Goal: Find specific page/section: Find specific page/section

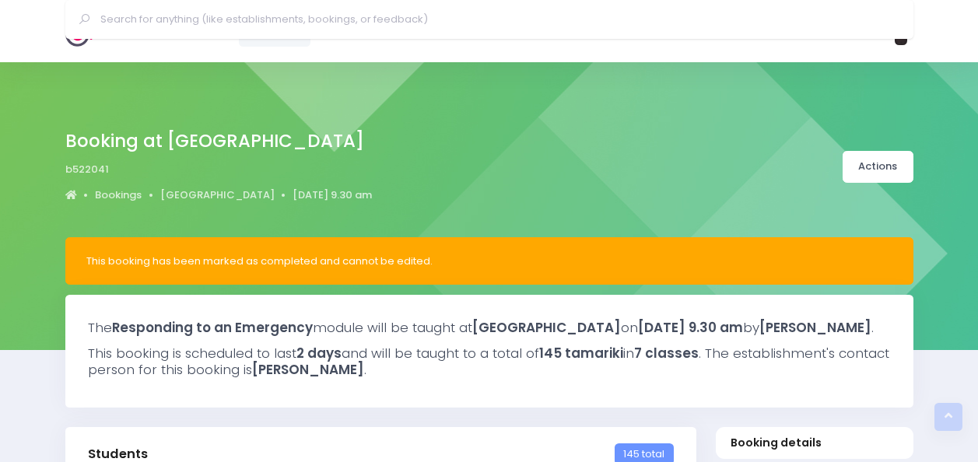
select select "5"
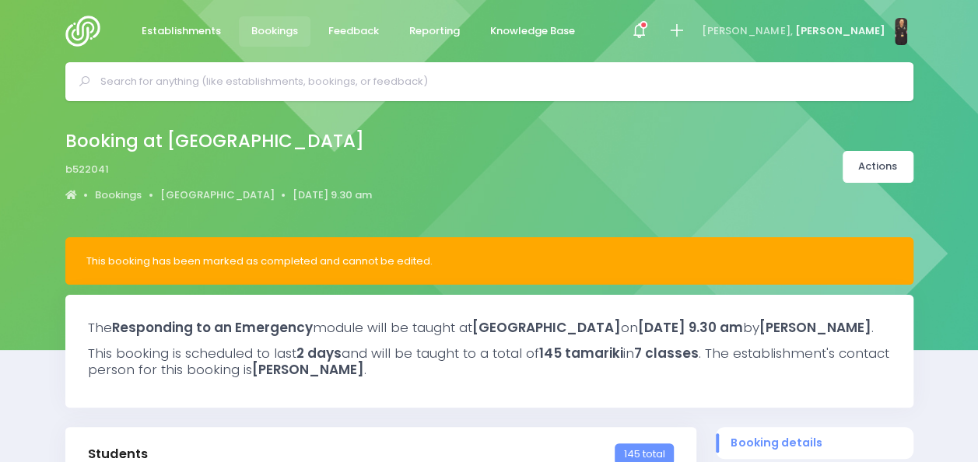
click at [391, 86] on input "text" at bounding box center [496, 81] width 792 height 23
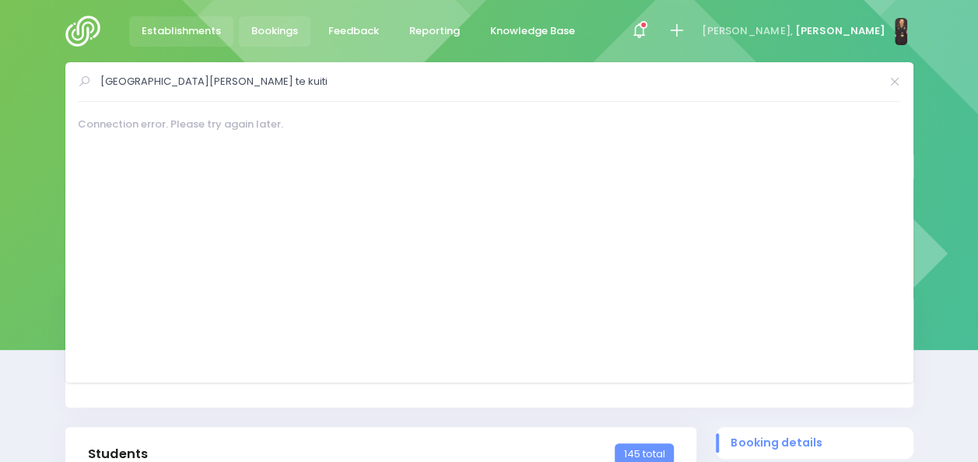
type input "[GEOGRAPHIC_DATA][PERSON_NAME] te kuiti"
click at [154, 30] on span "Establishments" at bounding box center [181, 31] width 79 height 16
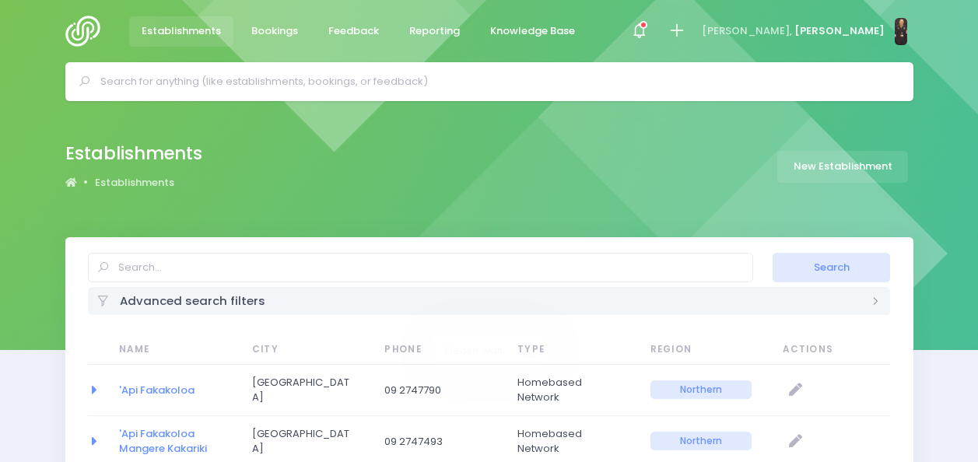
select select "20"
click at [367, 72] on input "text" at bounding box center [496, 81] width 792 height 23
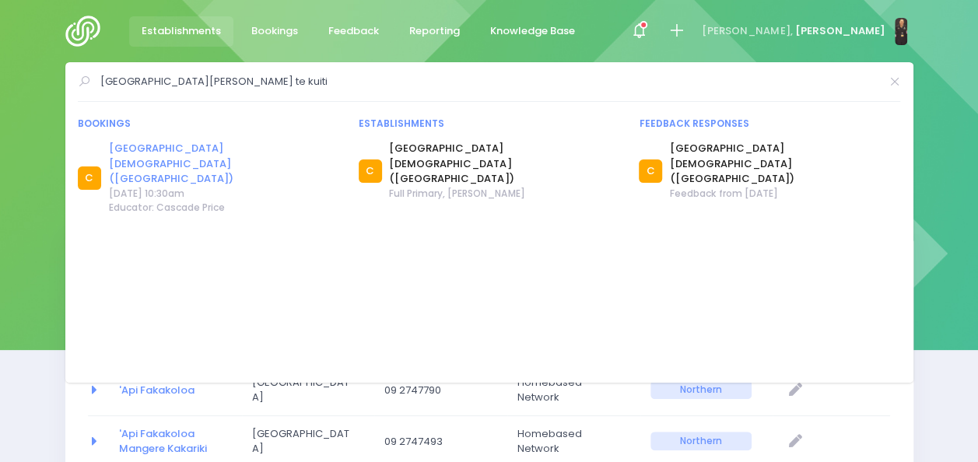
type input "[GEOGRAPHIC_DATA][PERSON_NAME] te kuiti"
click at [232, 146] on link "[GEOGRAPHIC_DATA][DEMOGRAPHIC_DATA] ([GEOGRAPHIC_DATA])" at bounding box center [224, 164] width 230 height 46
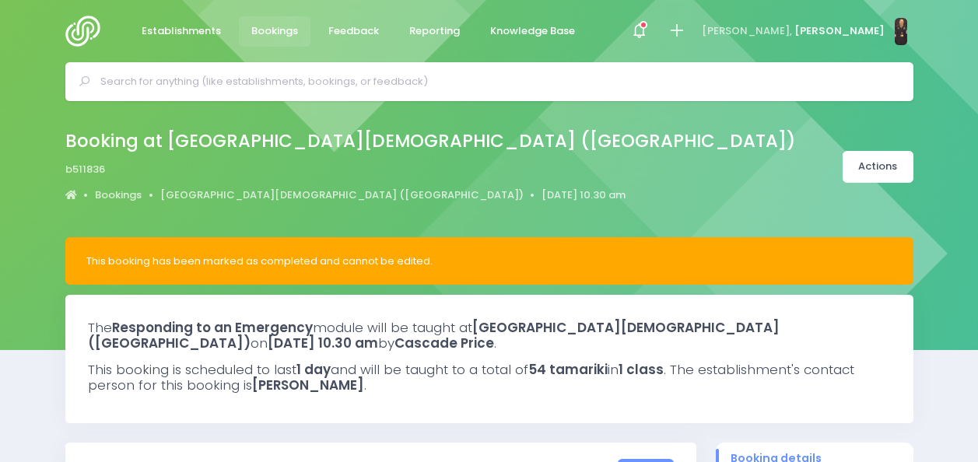
select select "5"
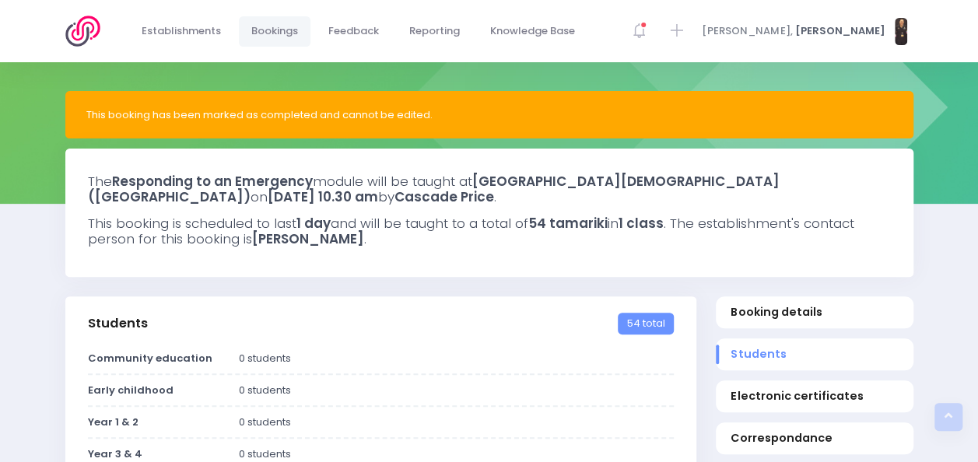
scroll to position [139, 0]
